Goal: Task Accomplishment & Management: Complete application form

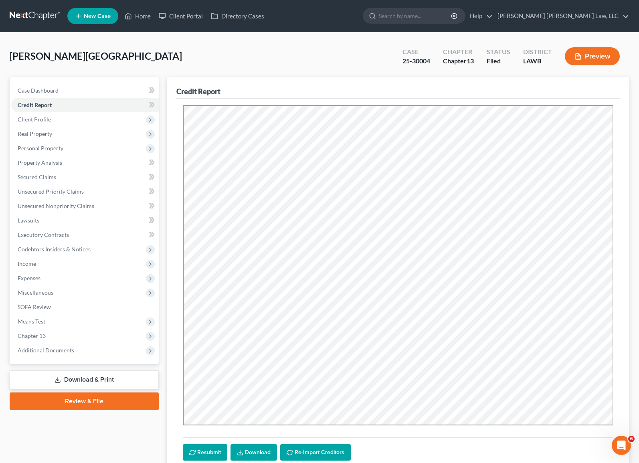
click at [48, 16] on link at bounding box center [35, 16] width 51 height 14
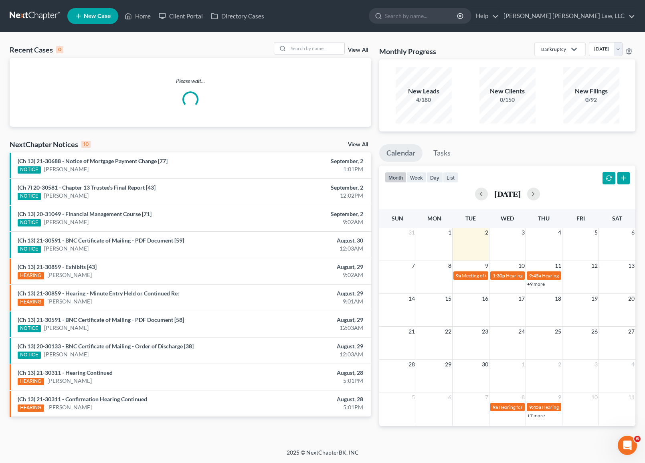
click at [90, 18] on span "New Case" at bounding box center [97, 16] width 27 height 6
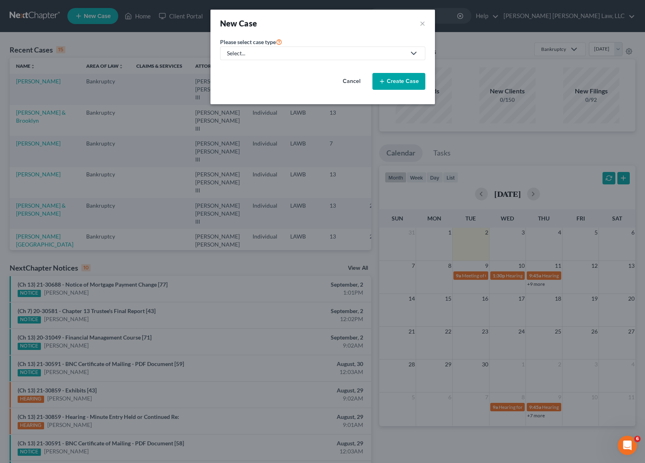
click at [305, 57] on div "Select..." at bounding box center [316, 53] width 179 height 8
click at [286, 67] on div "Bankruptcy" at bounding box center [263, 69] width 71 height 8
select select "36"
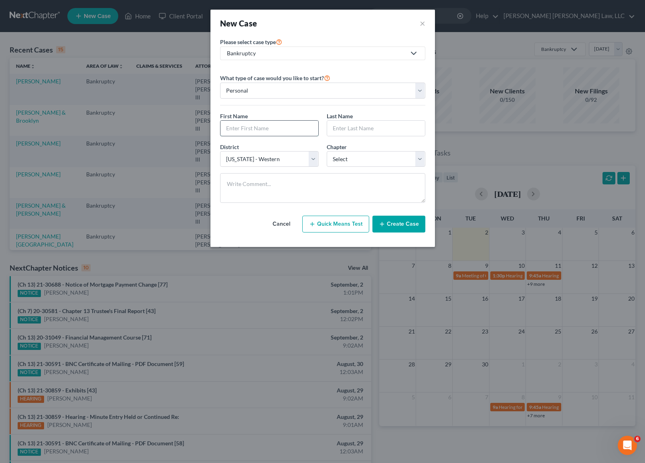
click at [262, 129] on input "text" at bounding box center [270, 128] width 98 height 15
type input "ADALINE"
type input "HAUCLY"
click at [422, 24] on button "×" at bounding box center [423, 23] width 6 height 11
